Goal: Register for event/course

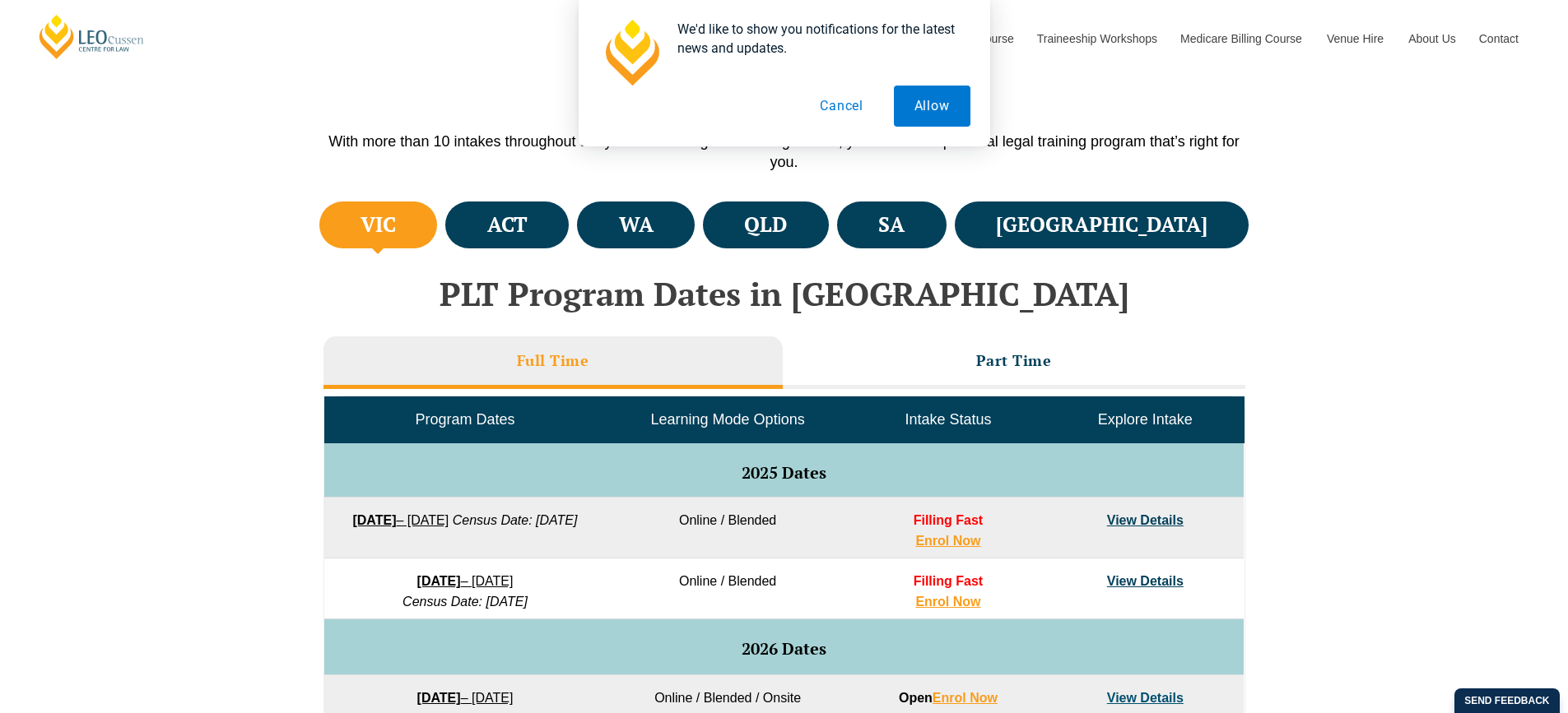
drag, startPoint x: 695, startPoint y: 644, endPoint x: 85, endPoint y: 417, distance: 650.9
click at [85, 417] on div "VIC ACT WA QLD SA NSW PLT Program Dates in Victoria Full Time Part Time Program…" at bounding box center [784, 684] width 1568 height 975
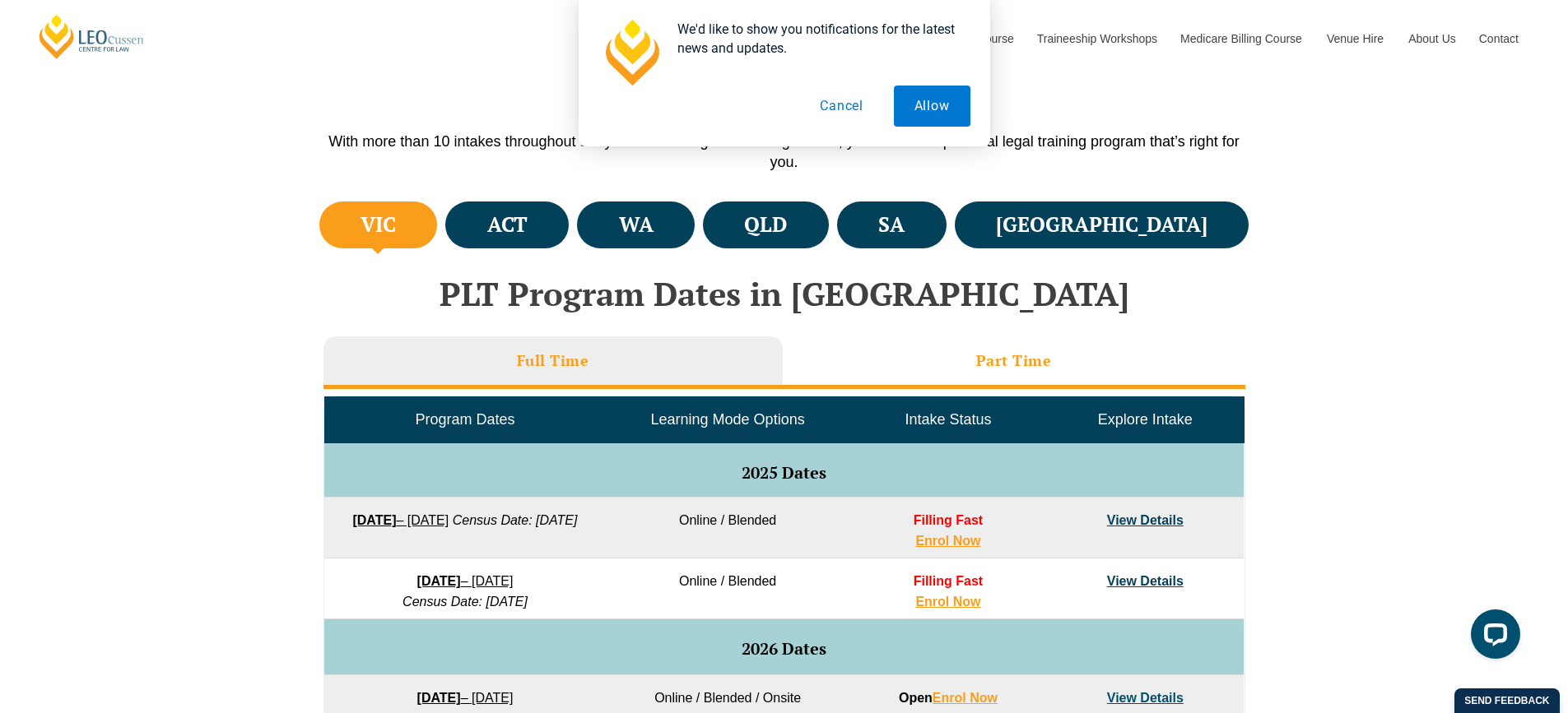
click at [971, 369] on li "Part Time" at bounding box center [1014, 363] width 462 height 53
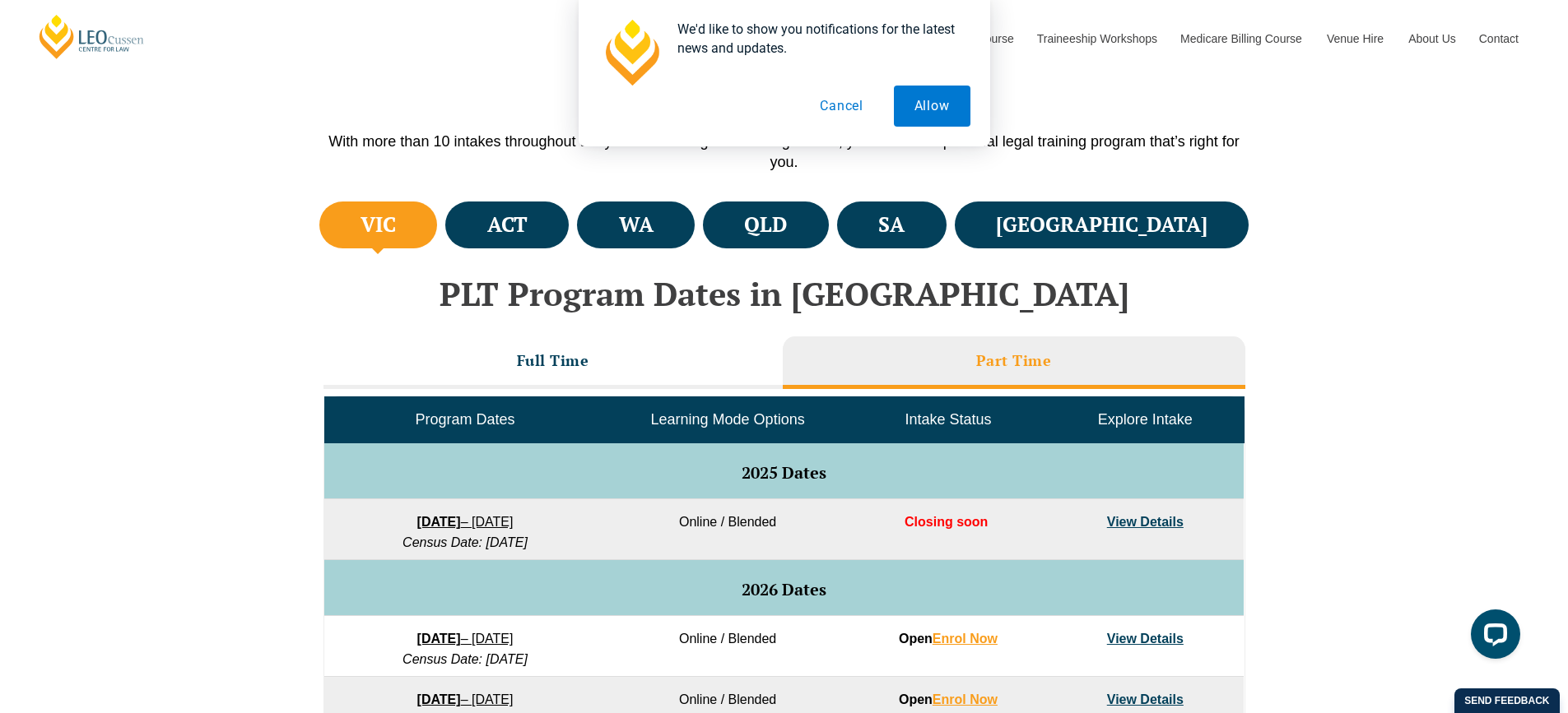
scroll to position [573, 0]
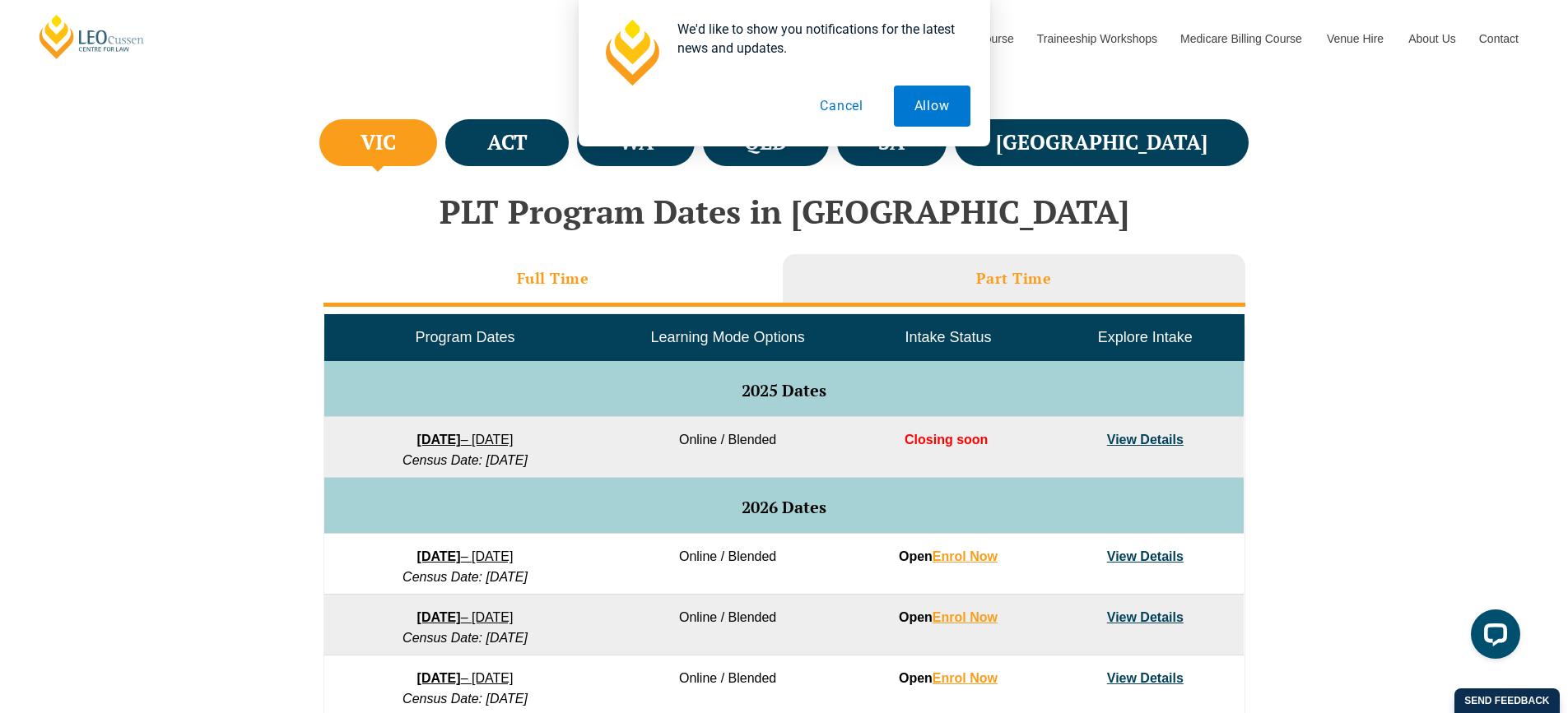
click at [507, 272] on li "Full Time" at bounding box center [553, 280] width 459 height 53
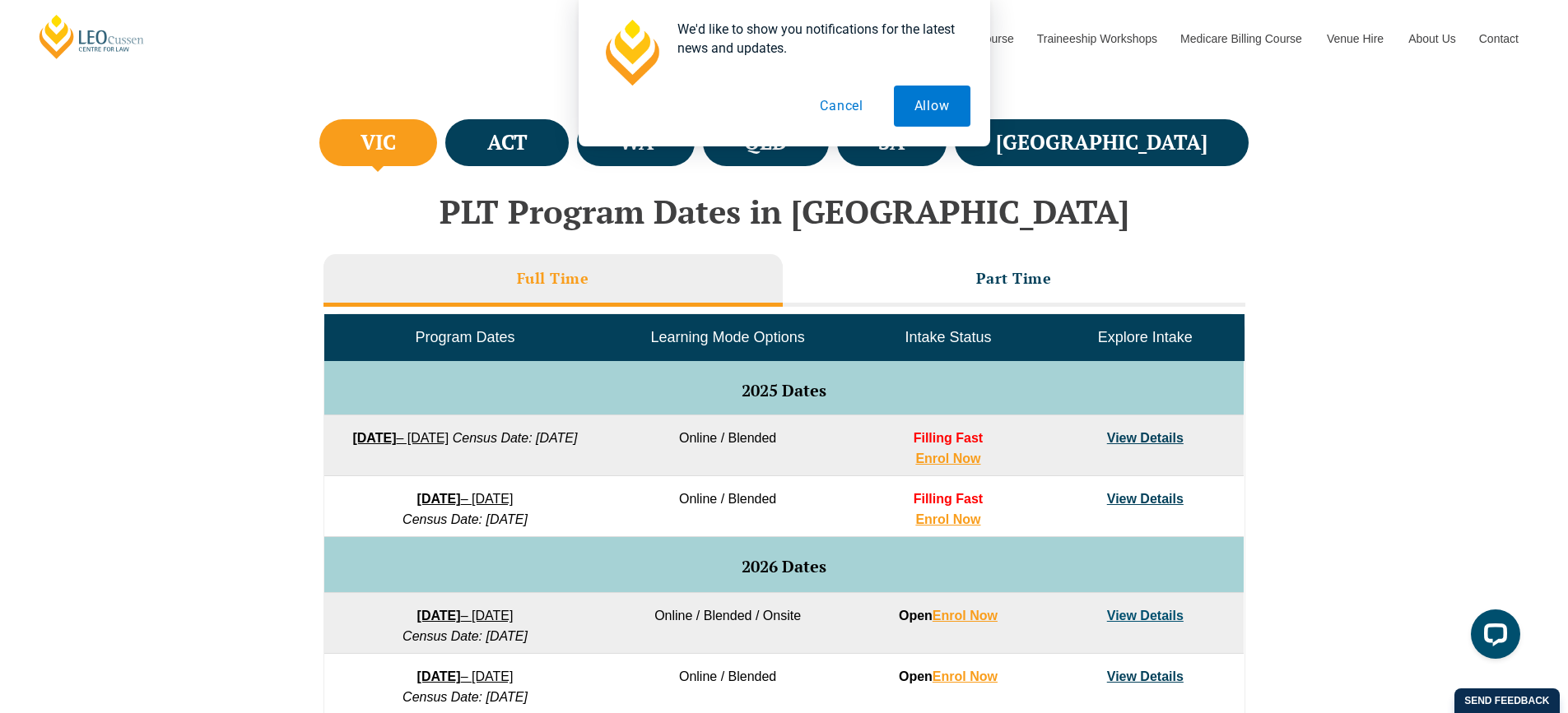
click at [1141, 503] on link "View Details" at bounding box center [1145, 498] width 77 height 14
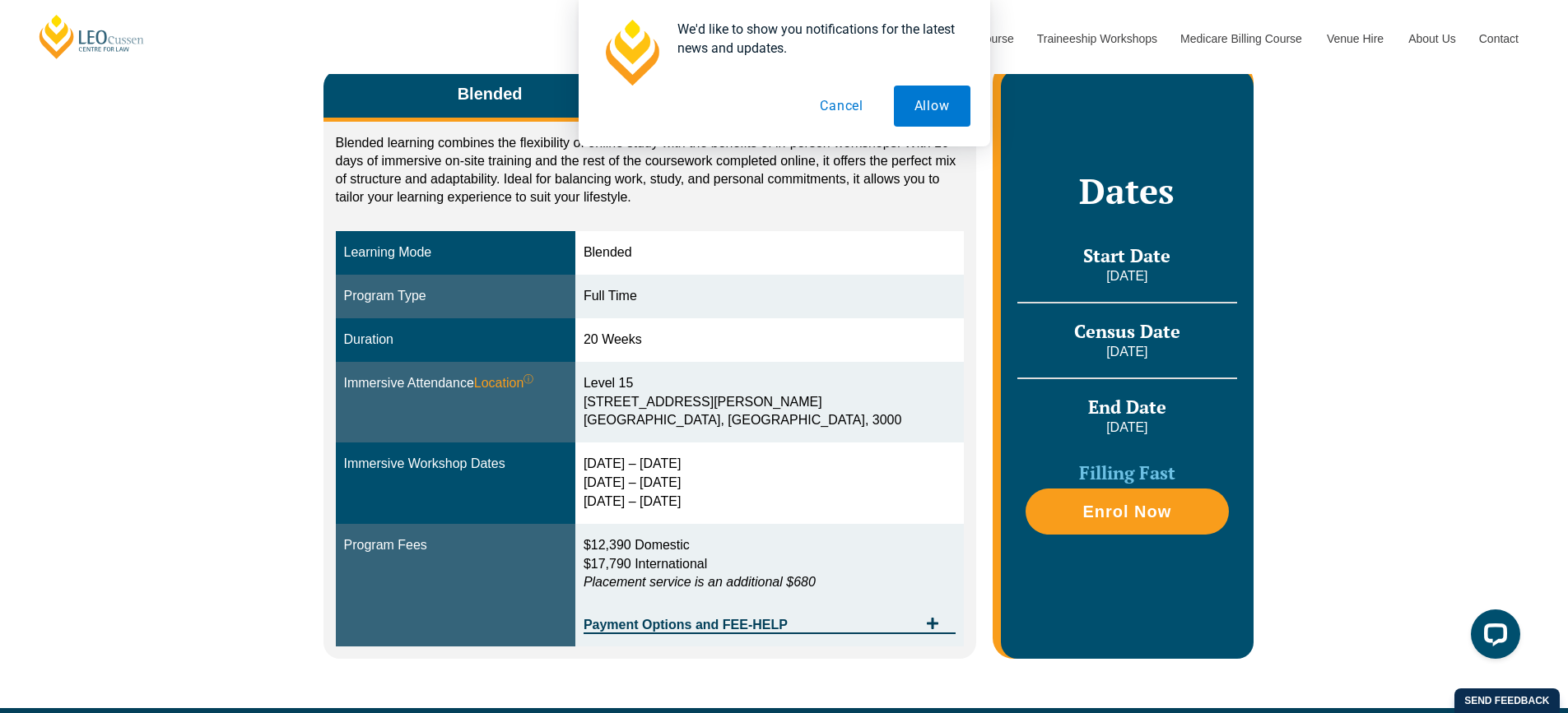
scroll to position [329, 0]
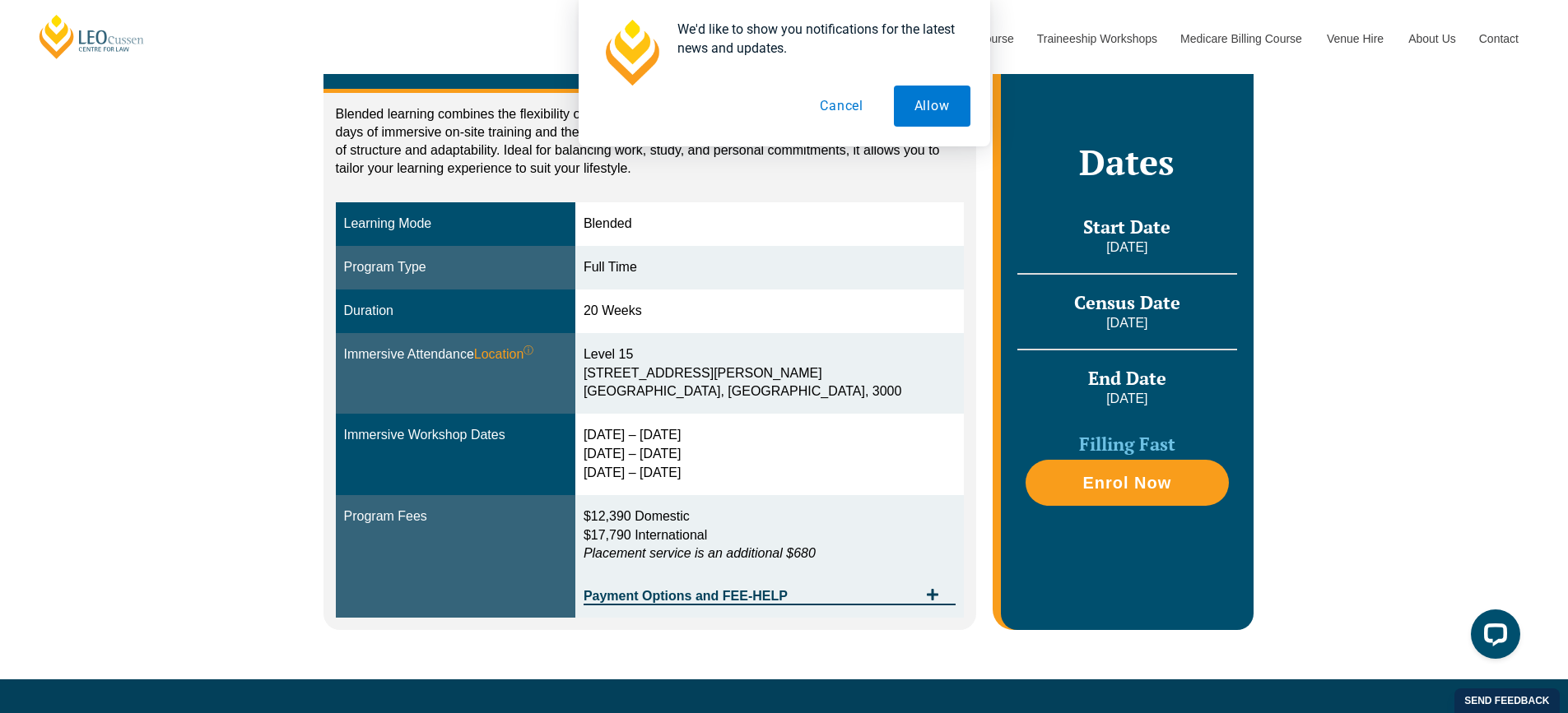
click at [865, 104] on button "Cancel" at bounding box center [841, 106] width 85 height 41
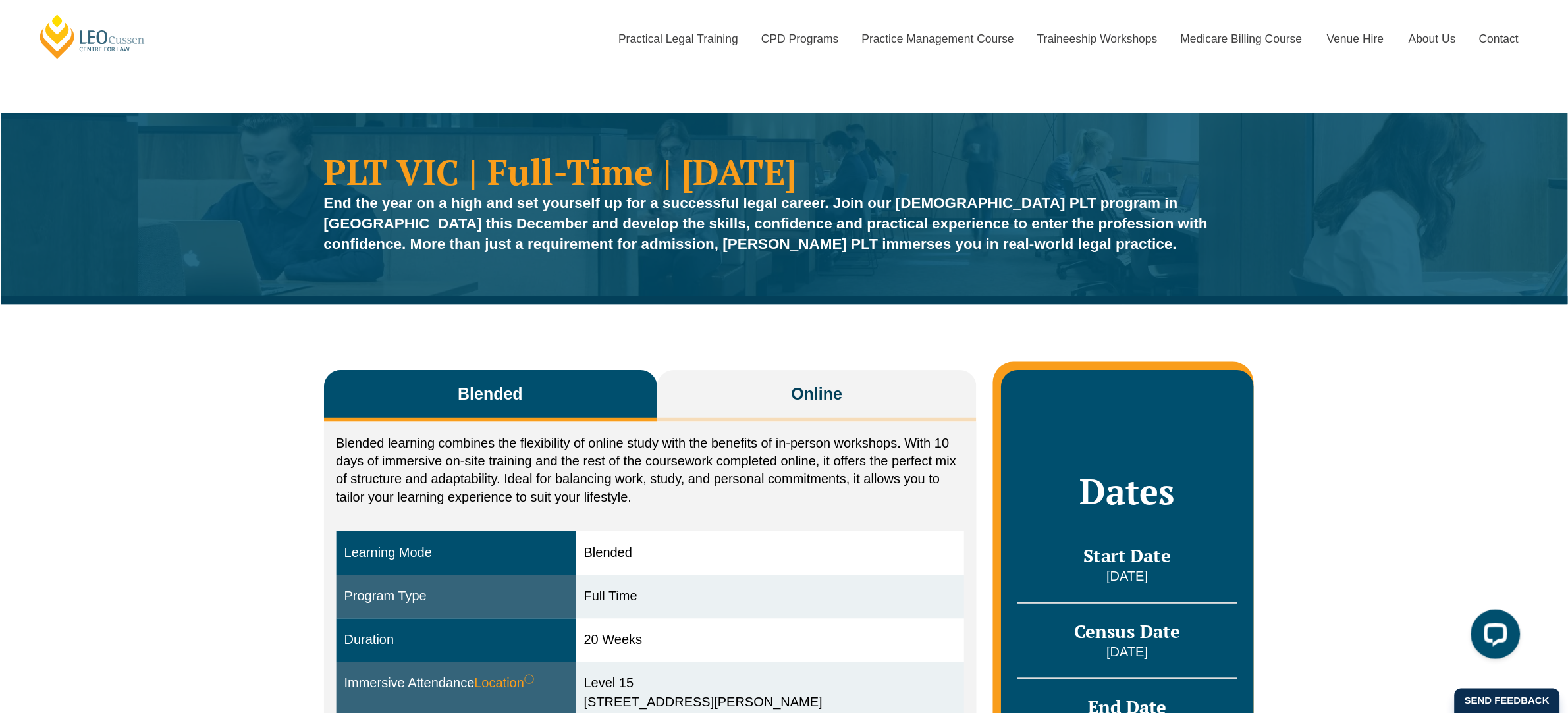
scroll to position [65, 0]
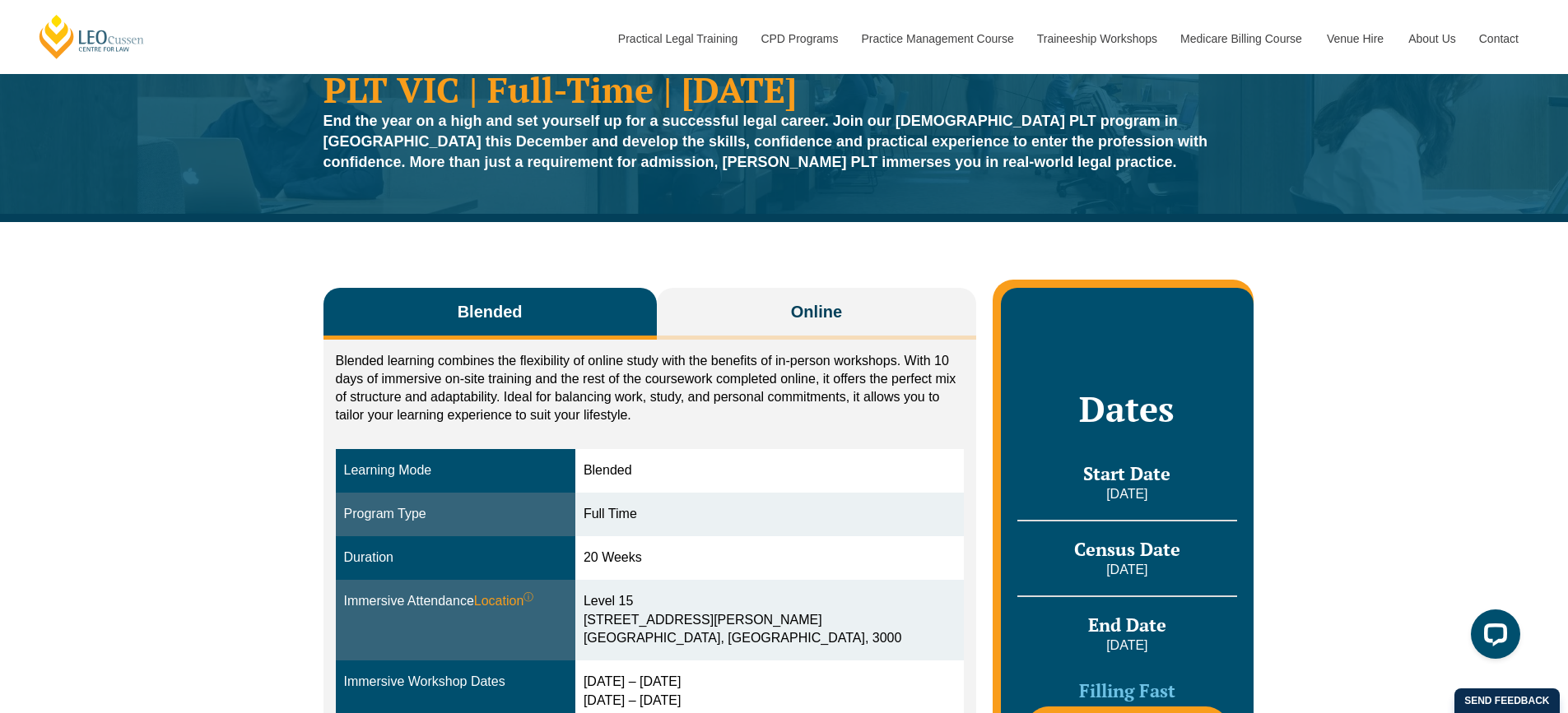
click at [224, 425] on div "Blended Online Blended learning combines the flexibility of online study with t…" at bounding box center [784, 574] width 1568 height 704
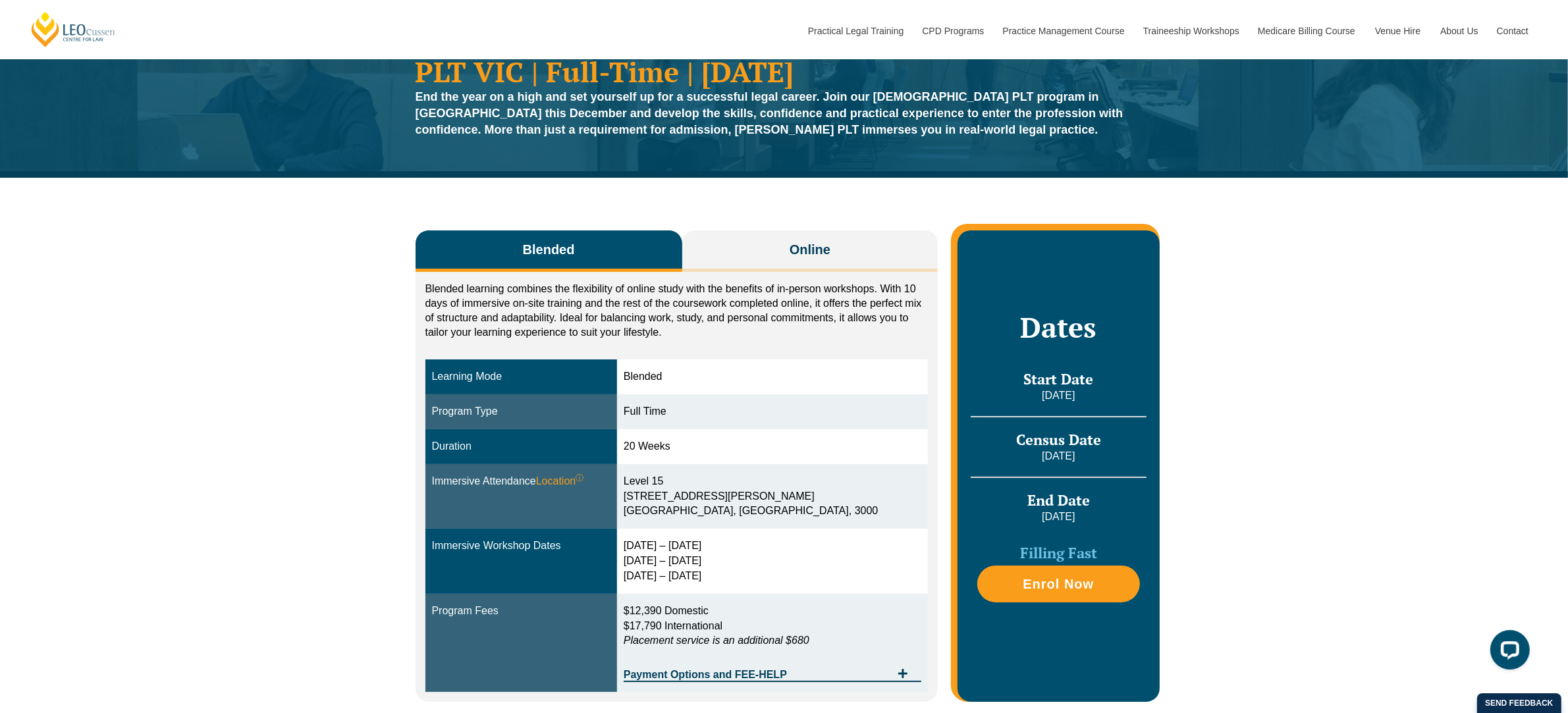
click at [1254, 393] on div "Blended Online Blended learning combines the flexibility of online study with t…" at bounding box center [784, 460] width 1568 height 564
click at [1254, 462] on div "Blended Online Blended learning combines the flexibility of online study with t…" at bounding box center [784, 460] width 1568 height 564
drag, startPoint x: 1336, startPoint y: 393, endPoint x: 1579, endPoint y: 712, distance: 401.0
click at [1254, 462] on div "Blended Online Blended learning combines the flexibility of online study with t…" at bounding box center [784, 460] width 1568 height 564
